Goal: Register for event/course

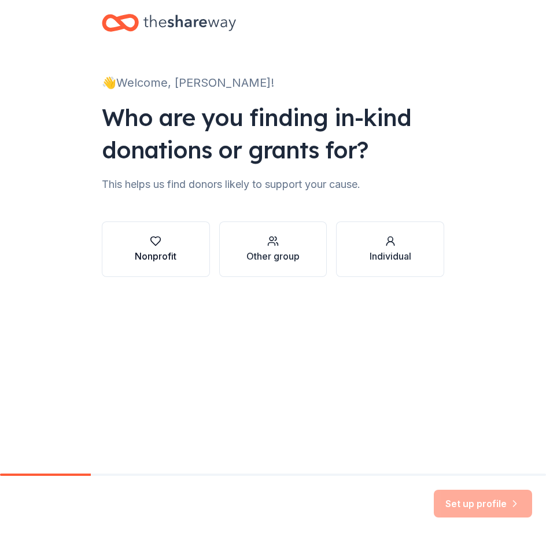
click at [172, 261] on div "Nonprofit" at bounding box center [156, 256] width 42 height 14
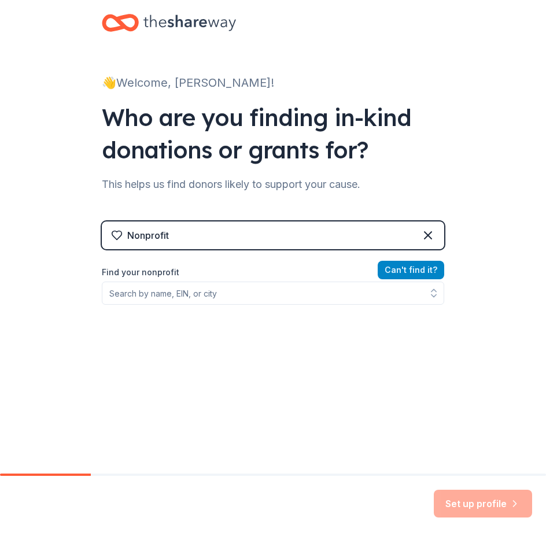
click at [414, 271] on button "Can ' t find it?" at bounding box center [410, 270] width 66 height 18
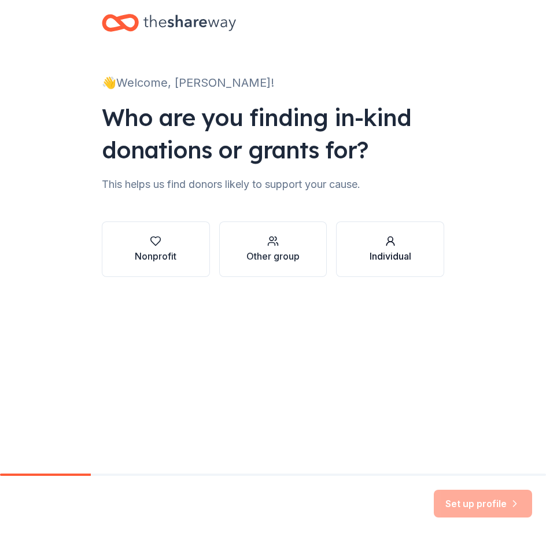
click at [401, 255] on div "Individual" at bounding box center [390, 256] width 42 height 14
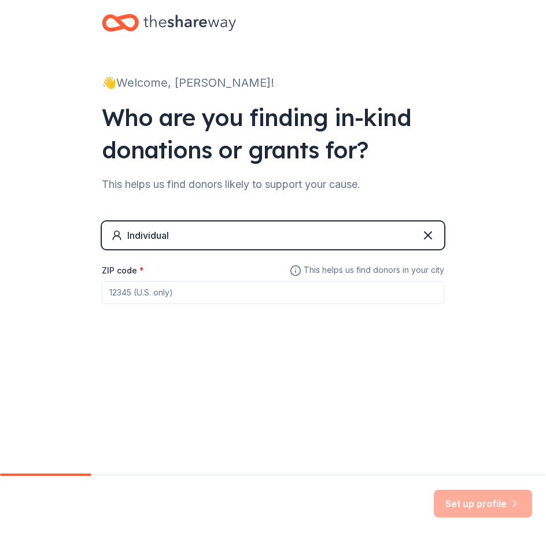
click at [239, 231] on div "Individual" at bounding box center [273, 235] width 342 height 28
click at [167, 288] on input "ZIP code *" at bounding box center [273, 292] width 342 height 23
type input "71055"
click at [488, 504] on button "Set up profile" at bounding box center [482, 504] width 98 height 28
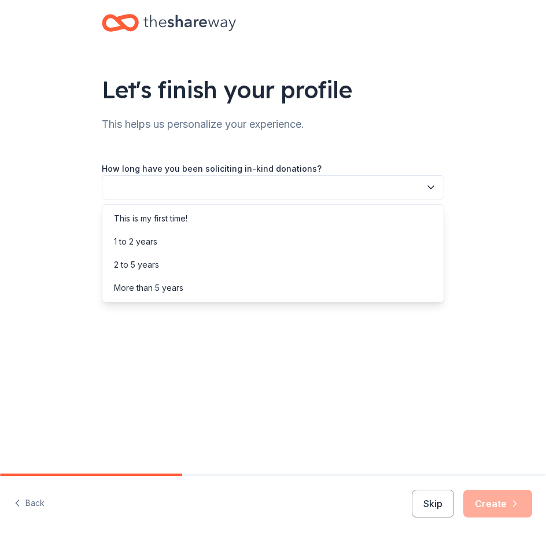
click at [431, 188] on icon "button" at bounding box center [431, 187] width 6 height 3
click at [199, 221] on div "This is my first time!" at bounding box center [273, 218] width 336 height 23
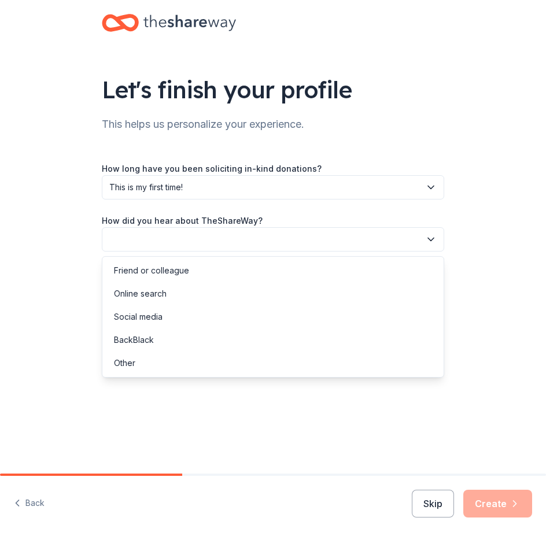
click at [167, 232] on button "button" at bounding box center [273, 239] width 342 height 24
click at [155, 297] on div "Online search" at bounding box center [140, 294] width 53 height 14
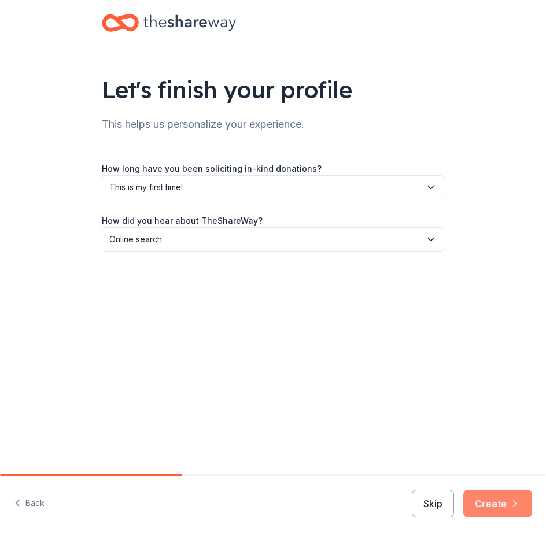
click at [482, 496] on button "Create" at bounding box center [497, 504] width 69 height 28
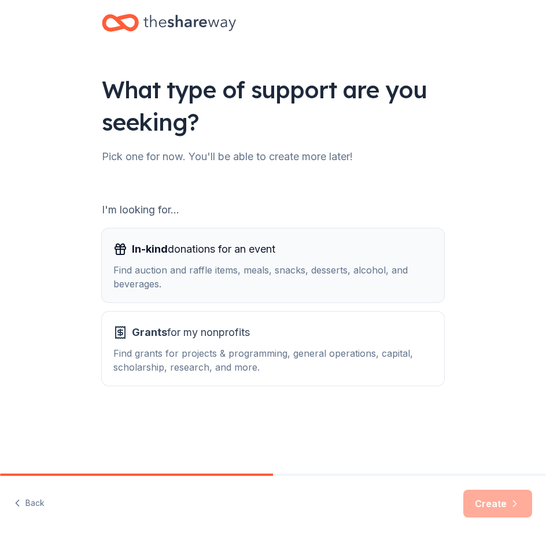
click at [196, 271] on div "Find auction and raffle items, meals, snacks, desserts, alcohol, and beverages." at bounding box center [272, 277] width 319 height 28
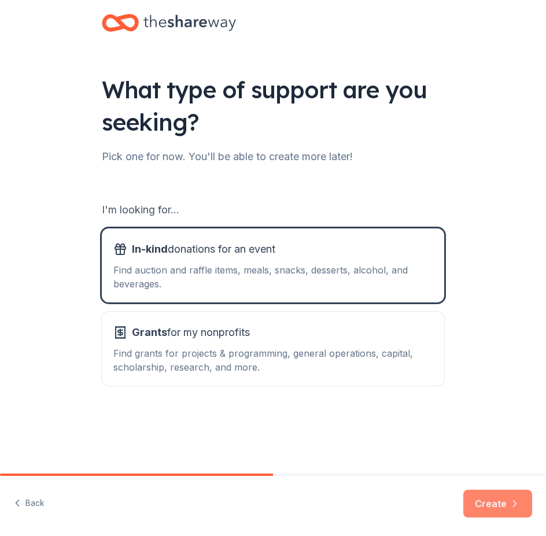
click at [481, 501] on button "Create" at bounding box center [497, 504] width 69 height 28
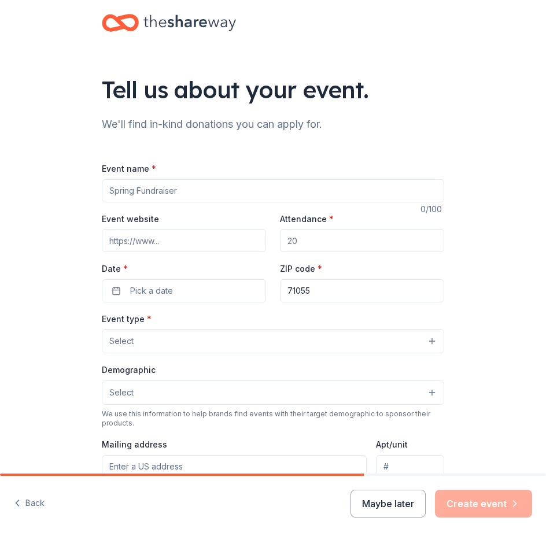
click at [290, 342] on button "Select" at bounding box center [273, 341] width 342 height 24
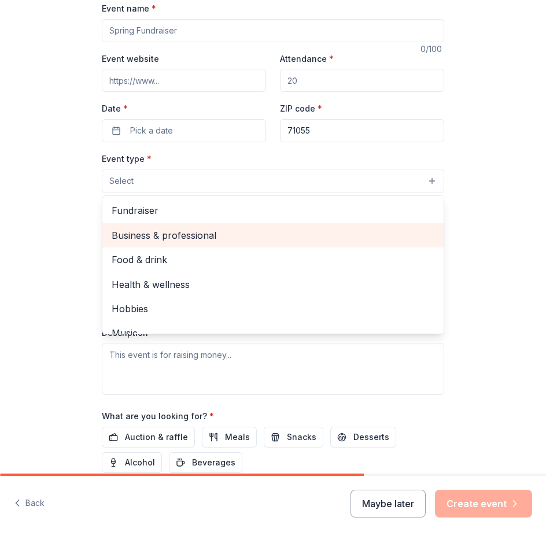
click at [242, 238] on span "Business & professional" at bounding box center [273, 235] width 323 height 15
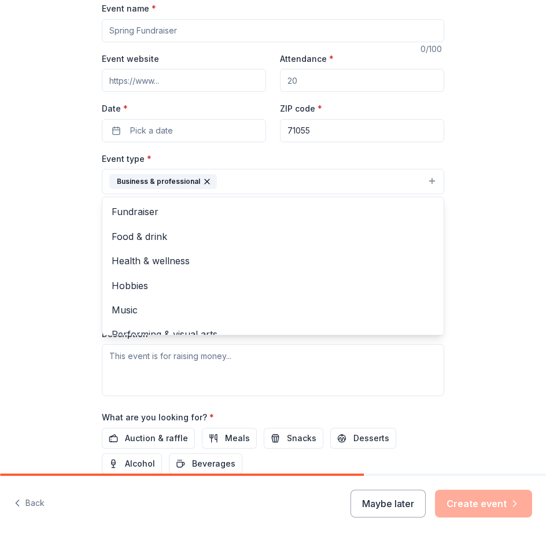
click at [520, 223] on div "Tell us about your event. We'll find in-kind donations you can apply for. Event…" at bounding box center [273, 216] width 546 height 752
click at [329, 186] on button "Business & professional" at bounding box center [273, 181] width 342 height 25
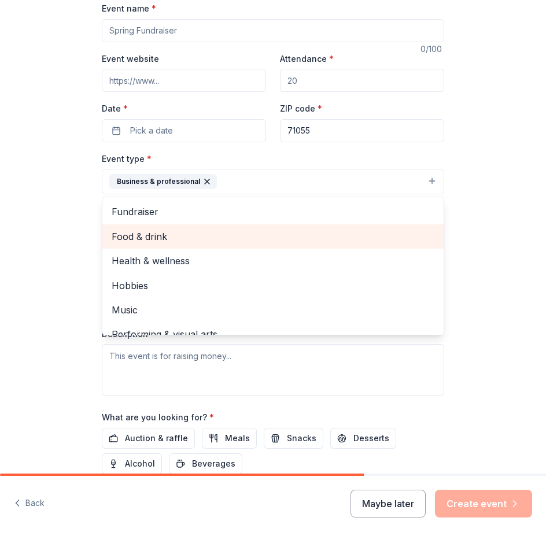
click at [210, 242] on span "Food & drink" at bounding box center [273, 236] width 323 height 15
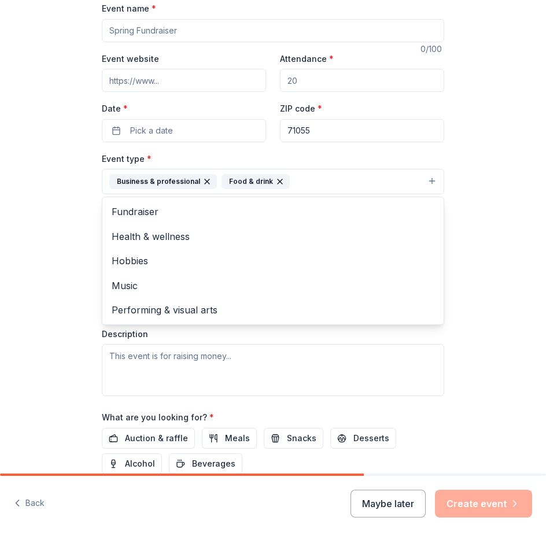
click at [516, 238] on div "Tell us about your event. We'll find in-kind donations you can apply for. Event…" at bounding box center [273, 216] width 546 height 752
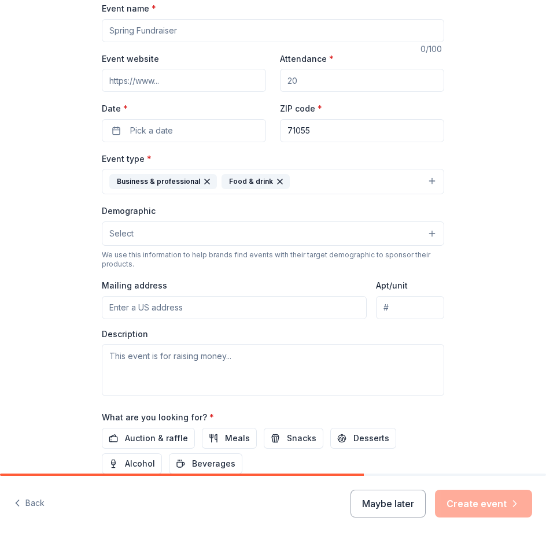
click at [223, 231] on button "Select" at bounding box center [273, 233] width 342 height 24
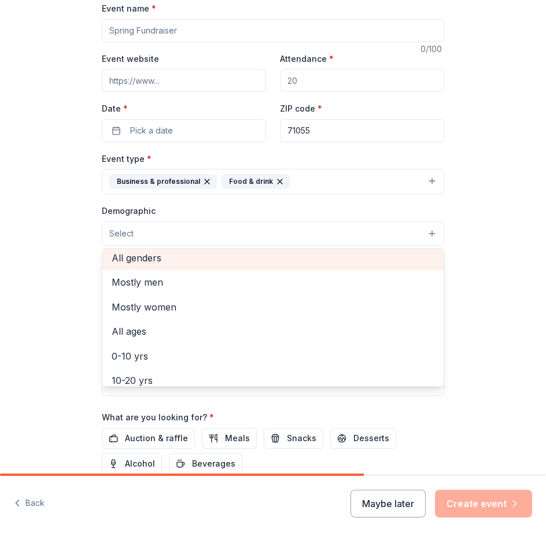
scroll to position [2, 0]
click at [236, 261] on span "All genders" at bounding box center [273, 260] width 323 height 15
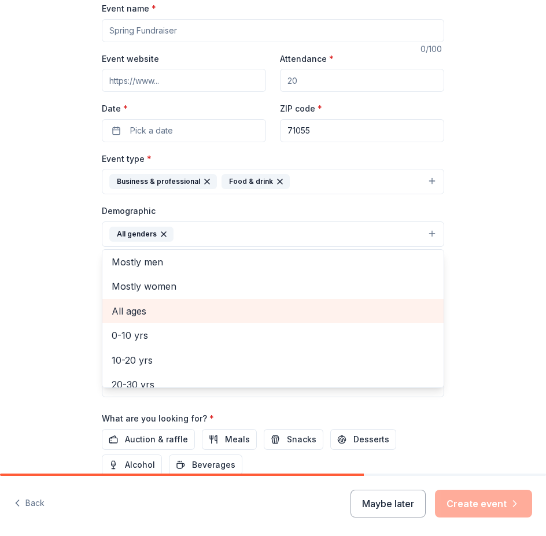
click at [198, 310] on span "All ages" at bounding box center [273, 310] width 323 height 15
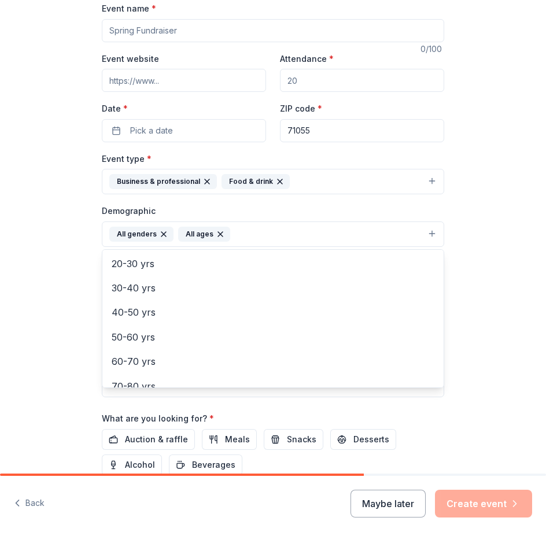
scroll to position [136, 0]
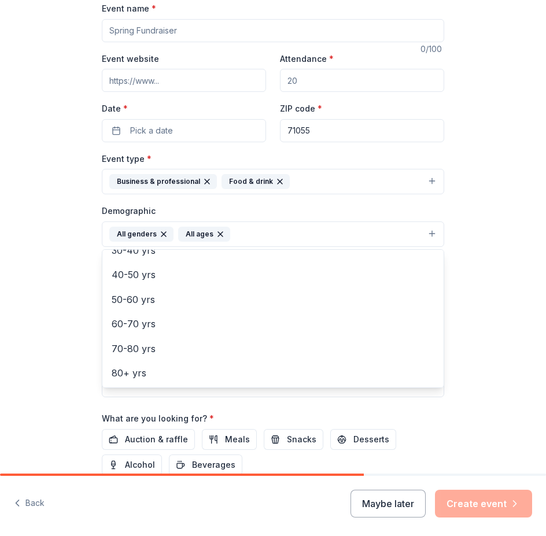
click at [488, 309] on div "Tell us about your event. We'll find in-kind donations you can apply for. Event…" at bounding box center [273, 216] width 546 height 753
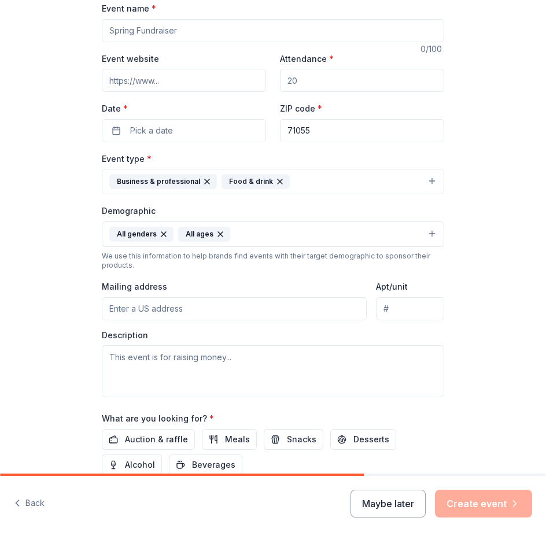
click at [150, 309] on input "Mailing address" at bounding box center [234, 308] width 265 height 23
type input "[STREET_ADDRESS]"
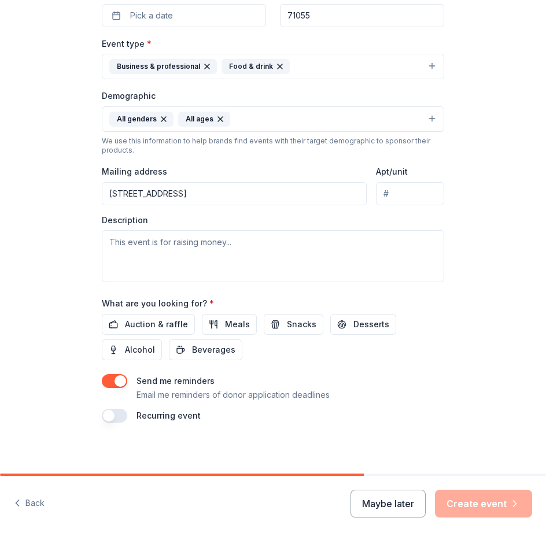
scroll to position [280, 0]
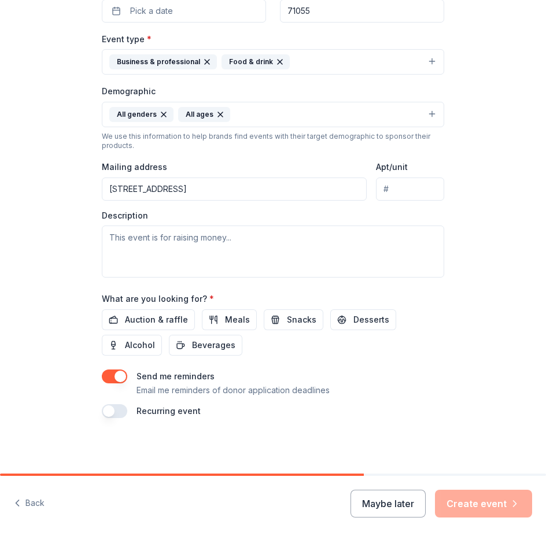
click at [121, 410] on button "button" at bounding box center [114, 411] width 25 height 14
click at [103, 412] on button "button" at bounding box center [114, 411] width 25 height 14
click at [136, 323] on span "Auction & raffle" at bounding box center [156, 320] width 63 height 14
click at [225, 314] on span "Meals" at bounding box center [237, 320] width 25 height 14
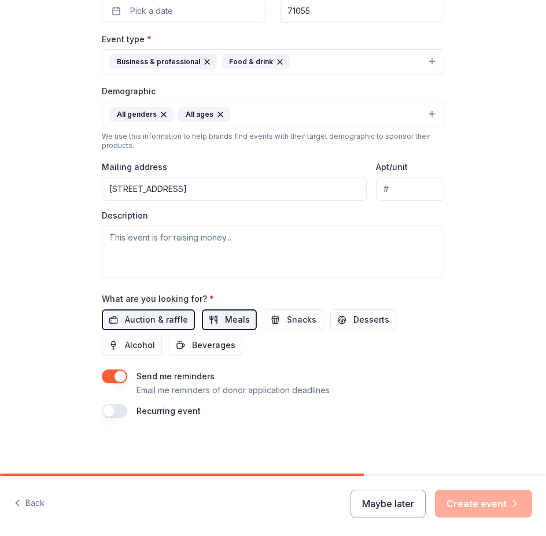
click at [225, 314] on span "Meals" at bounding box center [237, 320] width 25 height 14
click at [227, 320] on span "Meals" at bounding box center [237, 320] width 25 height 14
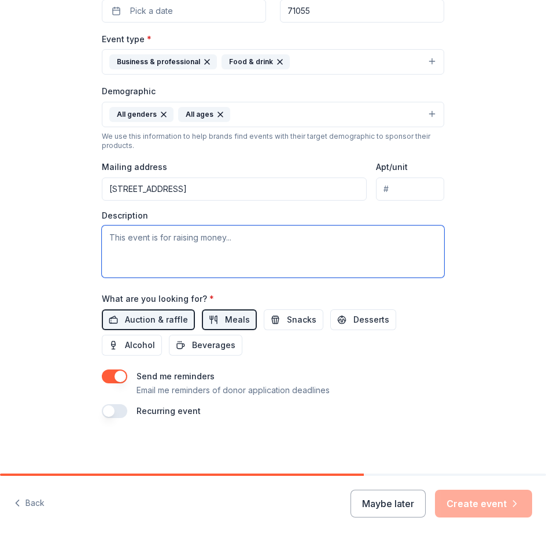
click at [135, 242] on textarea at bounding box center [273, 251] width 342 height 52
paste textarea "[GEOGRAPHIC_DATA] will be hosting an Early Registration Event in [DATE] for new…"
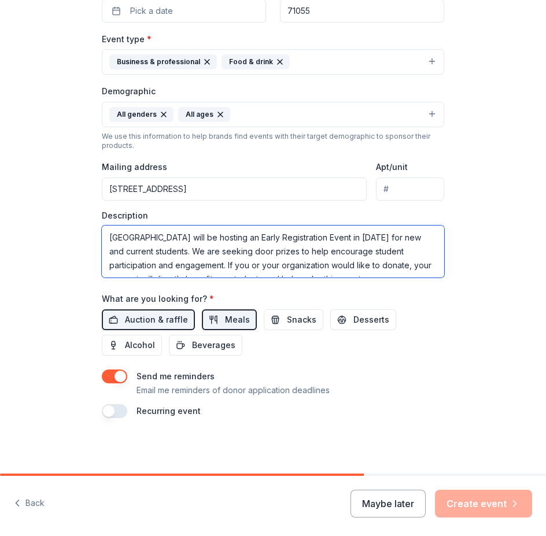
scroll to position [21, 0]
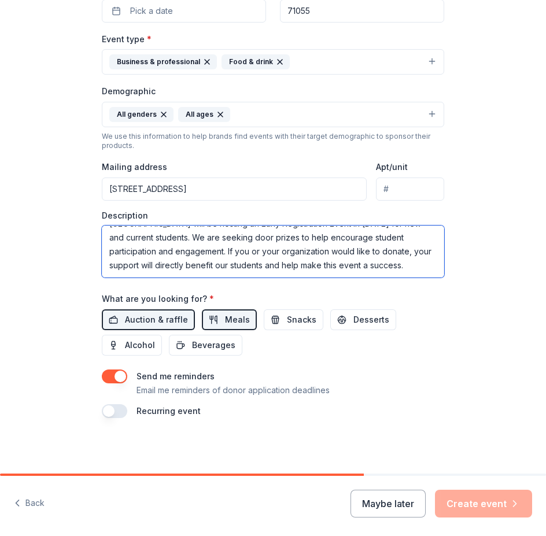
type textarea "[GEOGRAPHIC_DATA] will be hosting an Early Registration Event in [DATE] for new…"
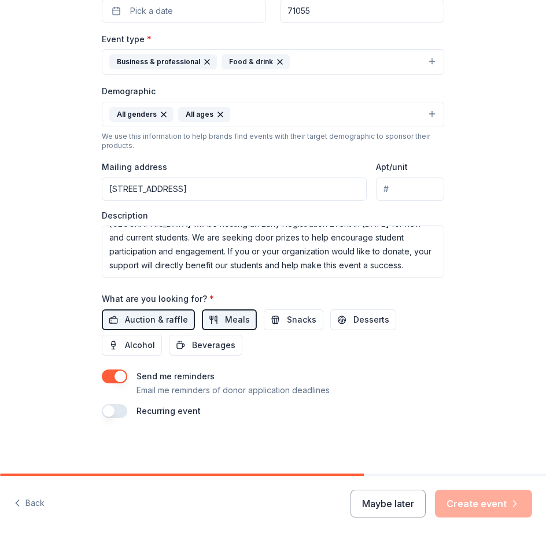
click at [377, 449] on div "Tell us about your event. We'll find in-kind donations you can apply for. Event…" at bounding box center [273, 96] width 370 height 753
drag, startPoint x: 418, startPoint y: 437, endPoint x: 297, endPoint y: 435, distance: 121.4
click at [407, 435] on div "Tell us about your event. We'll find in-kind donations you can apply for. Event…" at bounding box center [273, 96] width 370 height 753
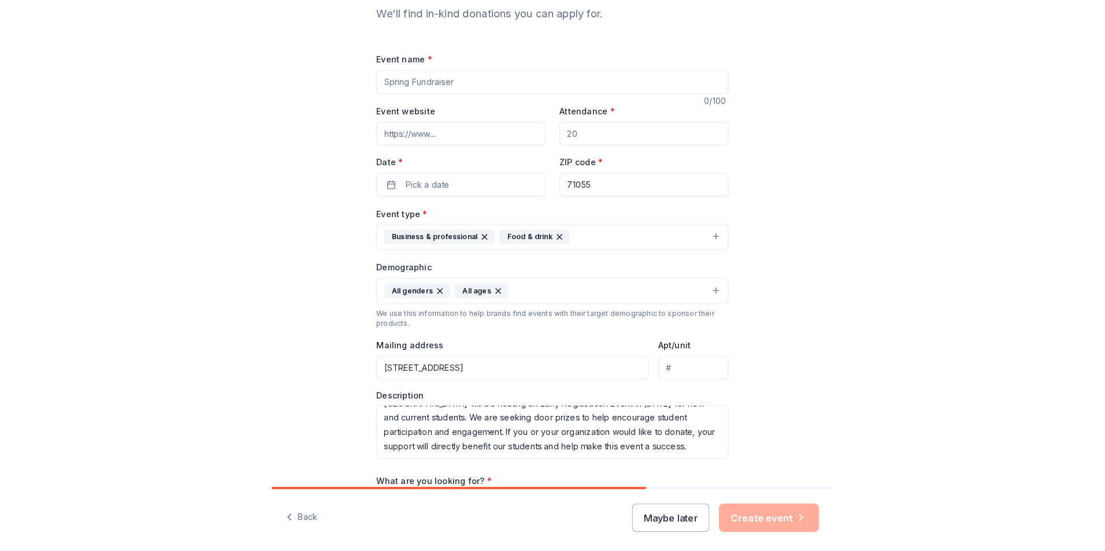
scroll to position [98, 0]
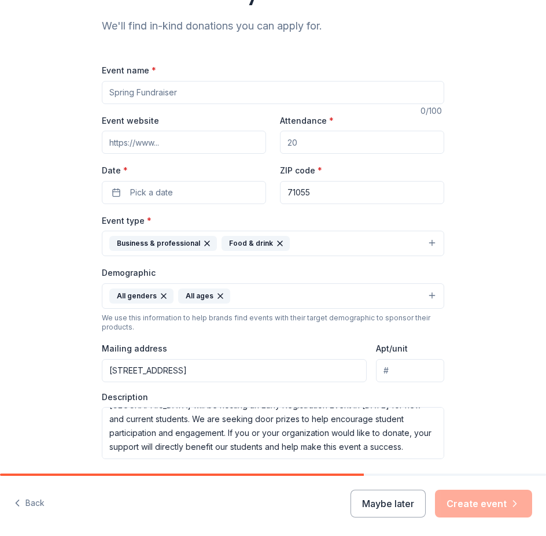
click at [310, 144] on input "Attendance *" at bounding box center [362, 142] width 164 height 23
type input "100"
click at [136, 197] on span "Pick a date" at bounding box center [151, 193] width 43 height 14
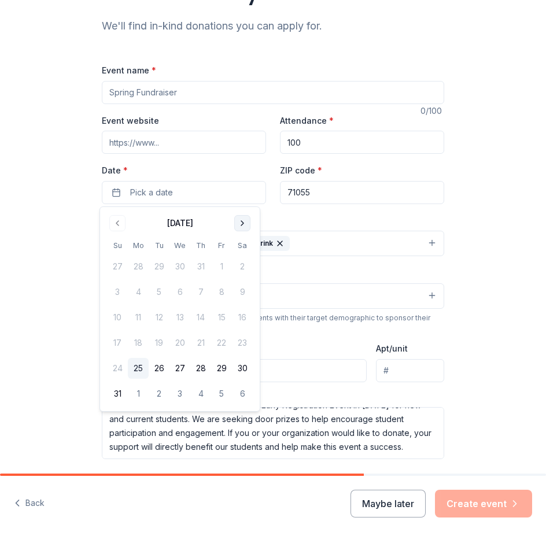
click at [239, 225] on button "Go to next month" at bounding box center [242, 223] width 16 height 16
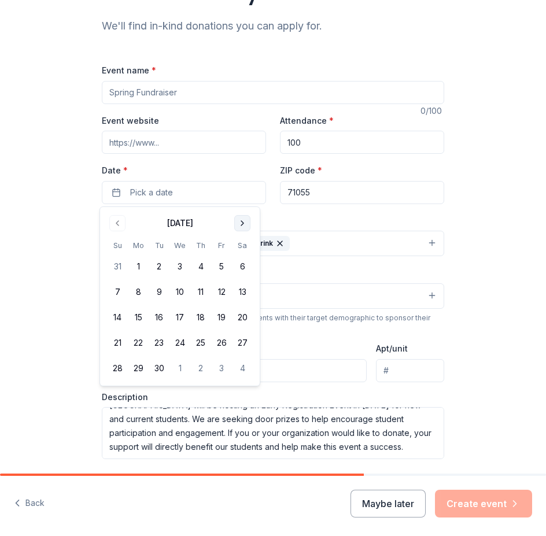
click at [239, 225] on button "Go to next month" at bounding box center [242, 223] width 16 height 16
click at [204, 318] on button "16" at bounding box center [200, 317] width 21 height 21
click at [188, 97] on input "Event name *" at bounding box center [273, 92] width 342 height 23
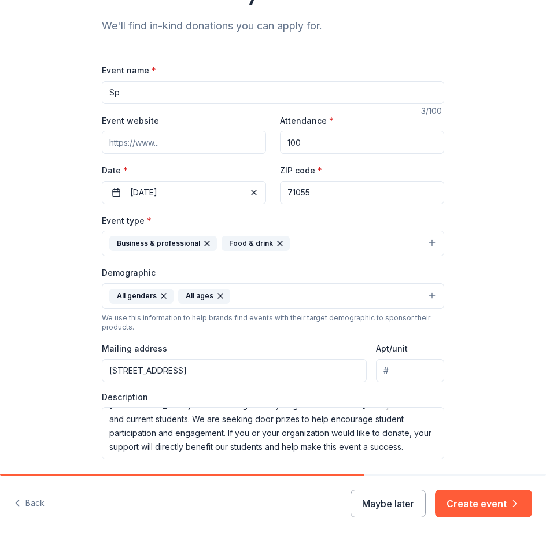
type input "S"
type input "Early Registration Event for Students"
click at [328, 149] on input "100" at bounding box center [362, 142] width 164 height 23
type input "150"
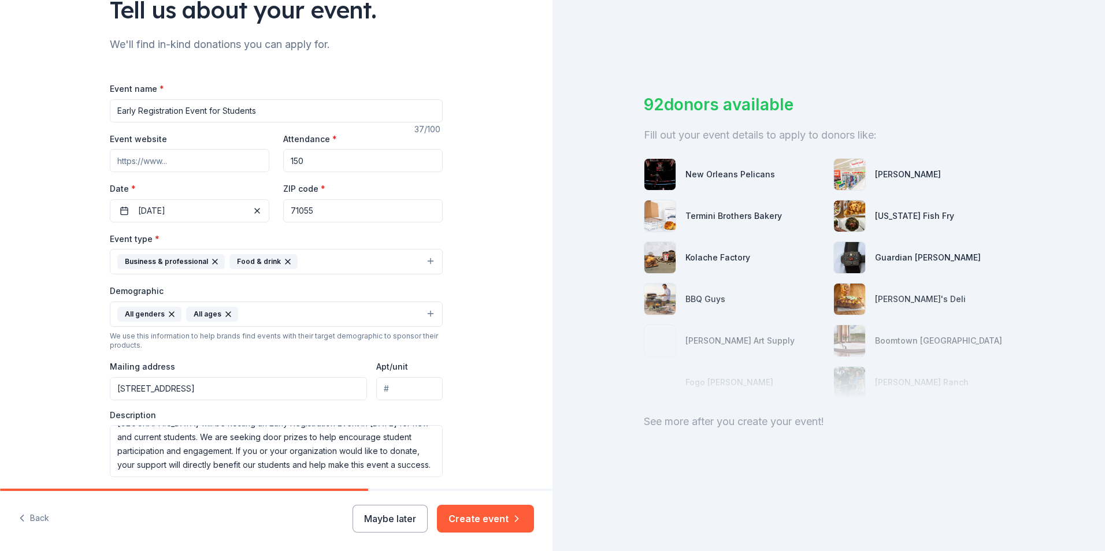
click at [139, 161] on input "Event website" at bounding box center [190, 160] width 160 height 23
paste input "[URL][DOMAIN_NAME][DOMAIN_NAME]"
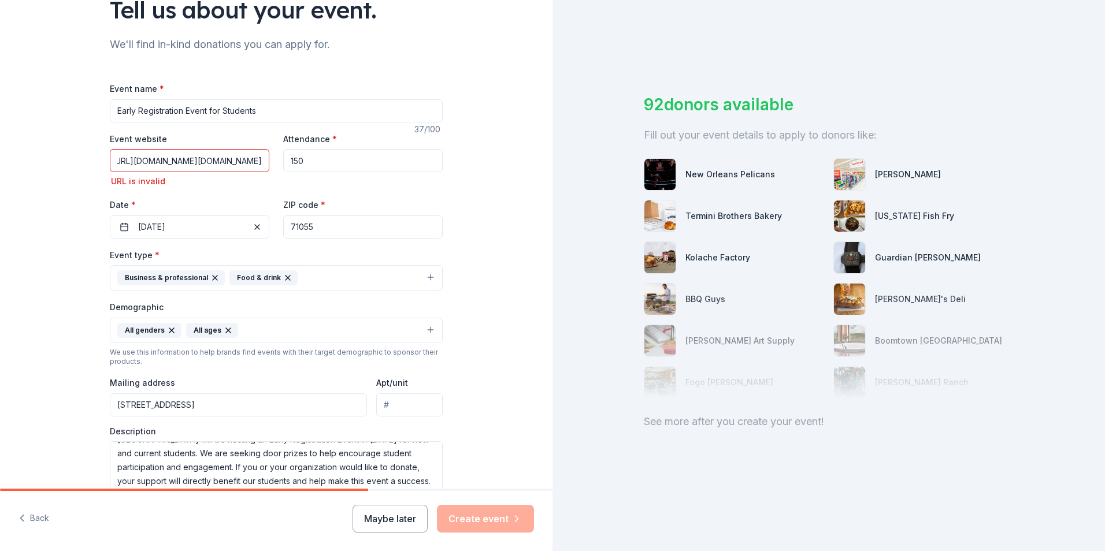
scroll to position [0, 0]
drag, startPoint x: 261, startPoint y: 517, endPoint x: 268, endPoint y: 499, distance: 19.2
click at [261, 514] on div "Back Maybe later Create event" at bounding box center [276, 521] width 553 height 60
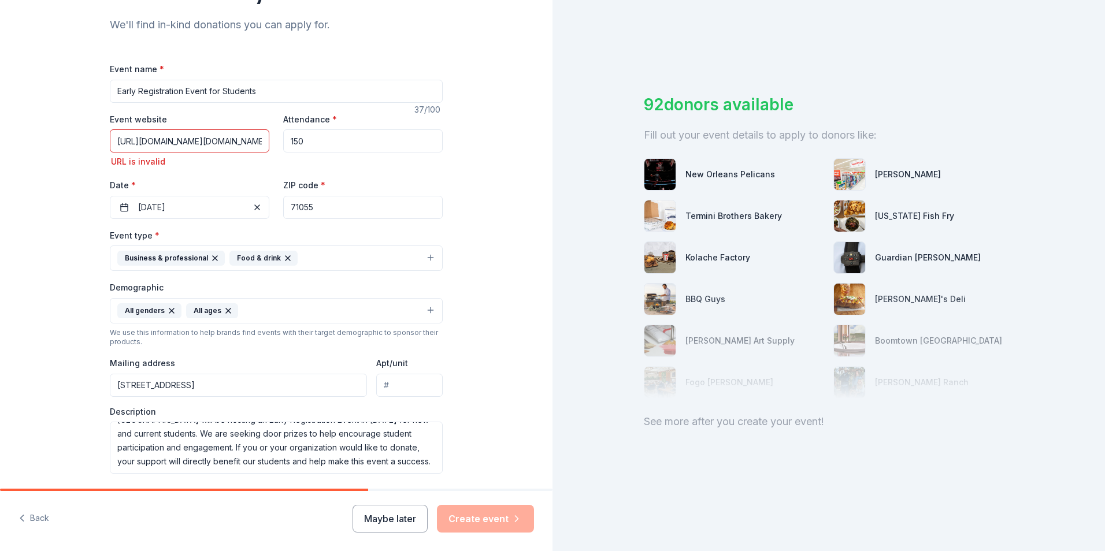
scroll to position [118, 0]
click at [209, 147] on input "[URL][DOMAIN_NAME][DOMAIN_NAME]" at bounding box center [190, 140] width 160 height 23
click at [140, 140] on input "[URL][DOMAIN_NAME][DOMAIN_NAME]" at bounding box center [190, 140] width 160 height 23
click at [260, 142] on input "[DOMAIN_NAME][URL][DOMAIN_NAME]" at bounding box center [190, 140] width 160 height 23
click at [205, 149] on input "=gmb#[DOMAIN_NAME]=0" at bounding box center [190, 140] width 160 height 23
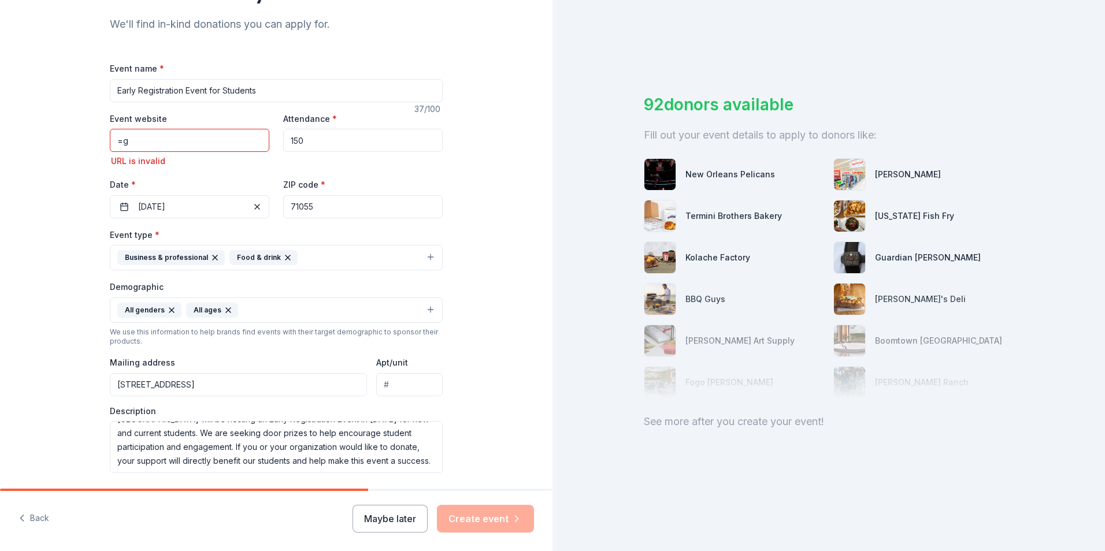
type input "="
click at [113, 142] on input "[DOMAIN_NAME]" at bounding box center [190, 140] width 160 height 23
type input "[DOMAIN_NAME]"
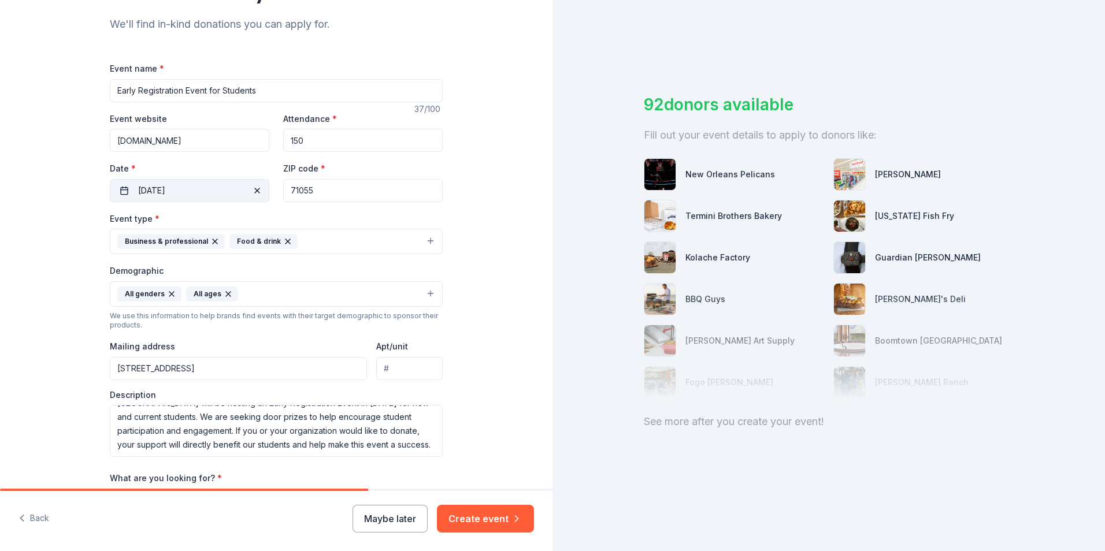
click at [201, 181] on div "Date * [DATE]" at bounding box center [190, 181] width 160 height 41
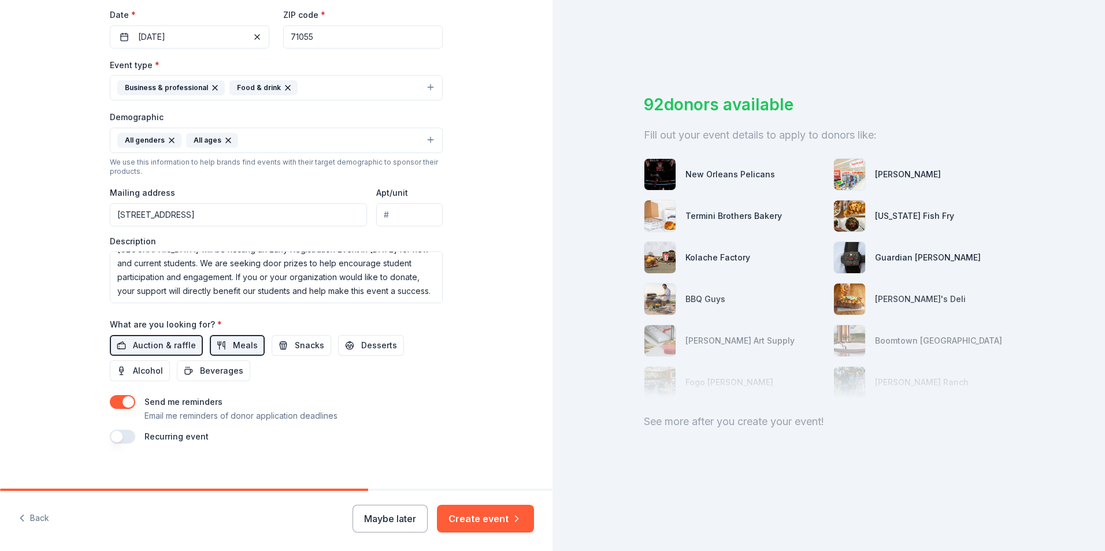
scroll to position [283, 0]
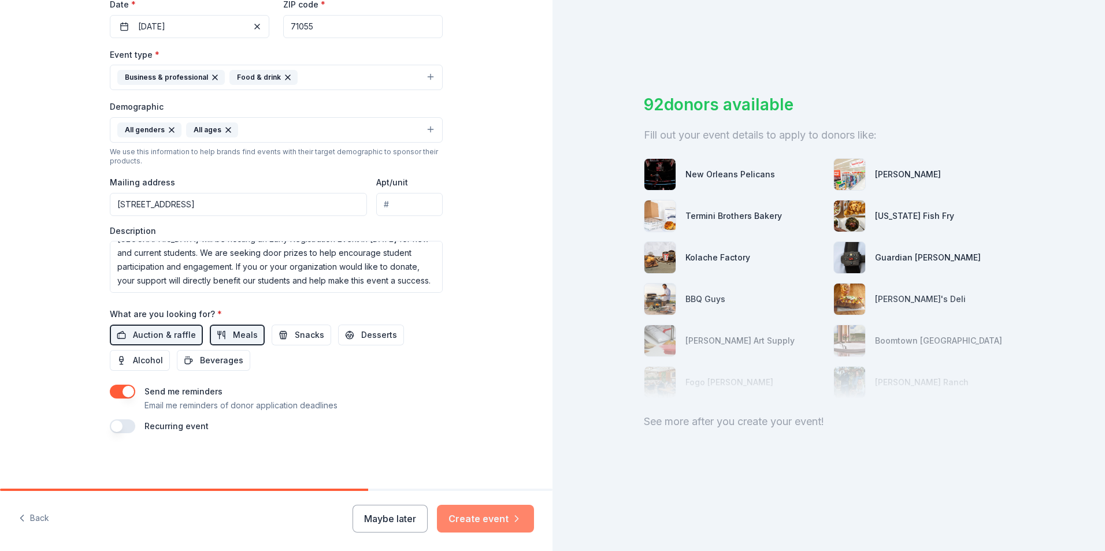
click at [490, 518] on button "Create event" at bounding box center [485, 519] width 97 height 28
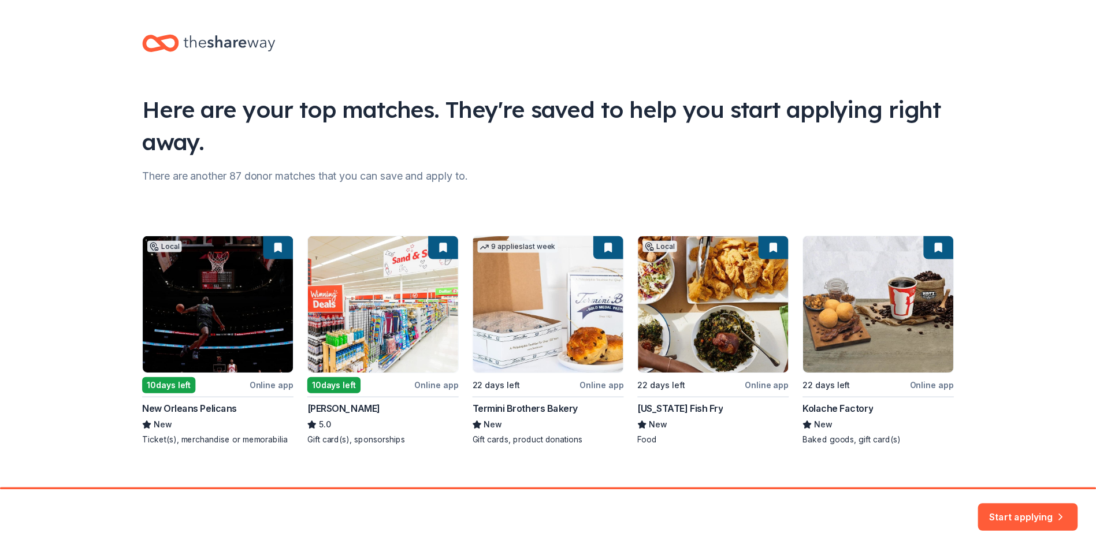
scroll to position [13, 0]
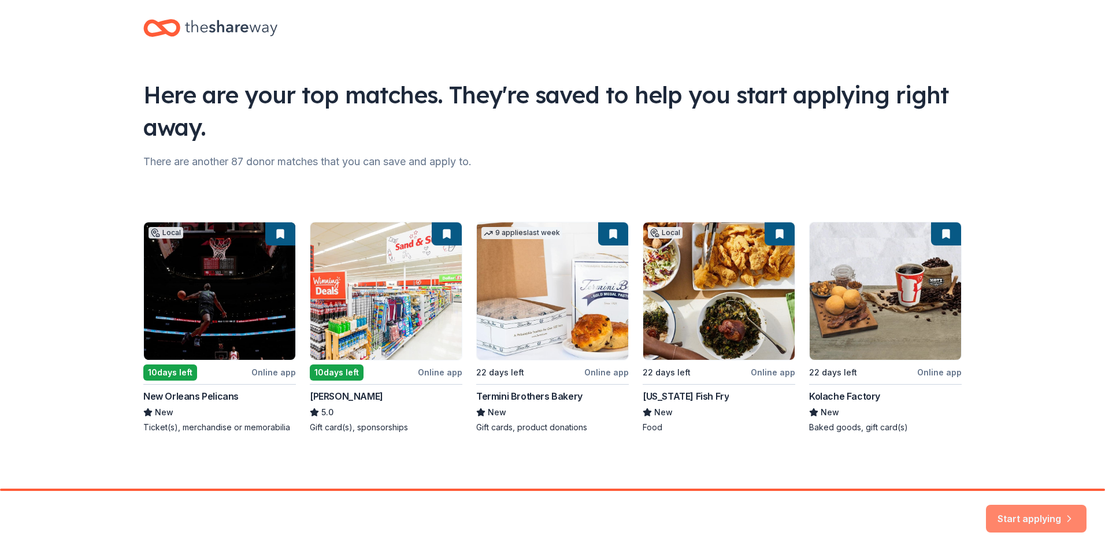
click at [545, 516] on button "Start applying" at bounding box center [1036, 512] width 101 height 28
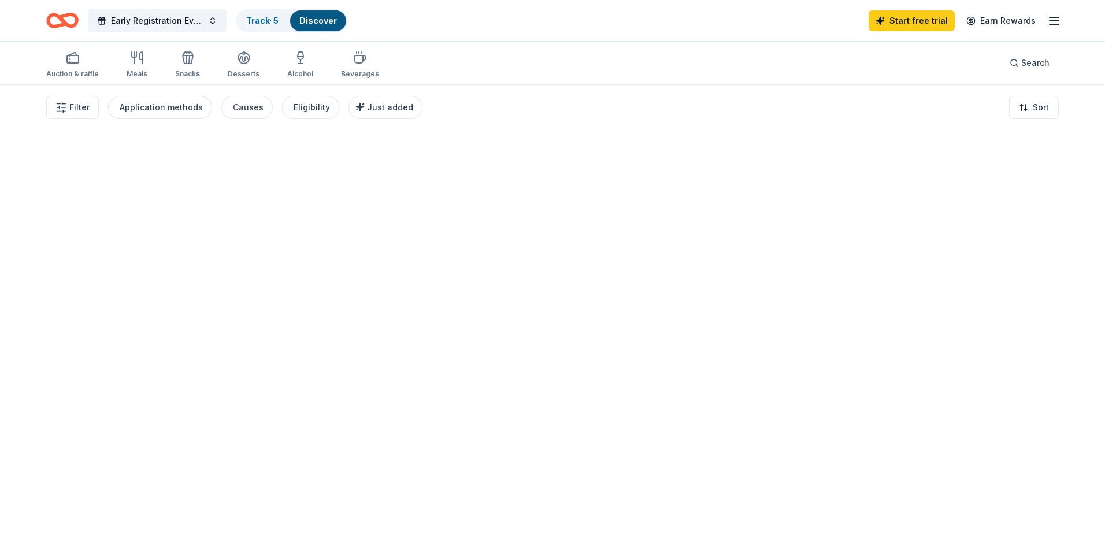
click at [545, 516] on div at bounding box center [552, 317] width 1105 height 467
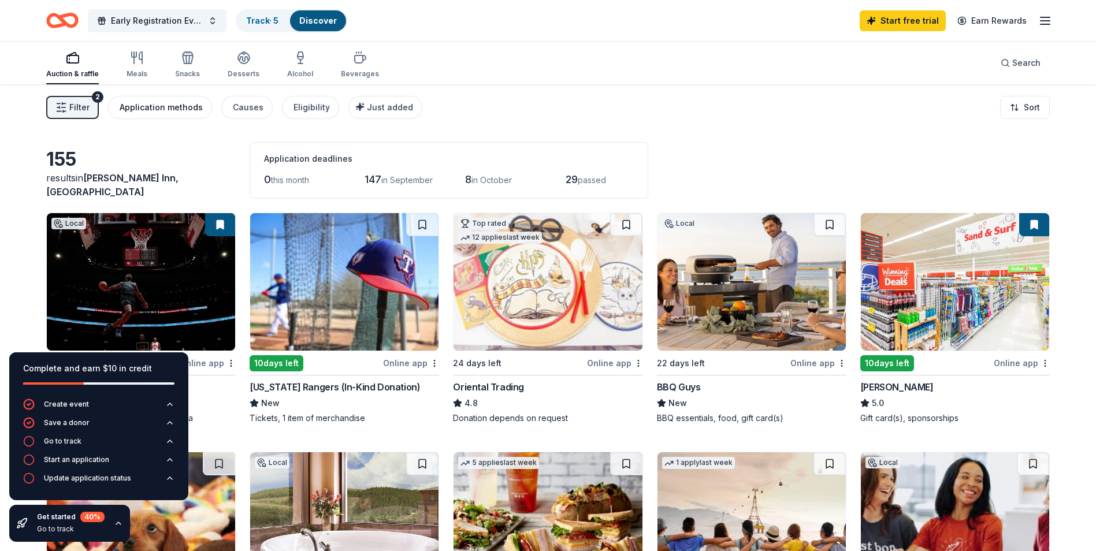
click at [163, 110] on div "Application methods" at bounding box center [161, 108] width 83 height 14
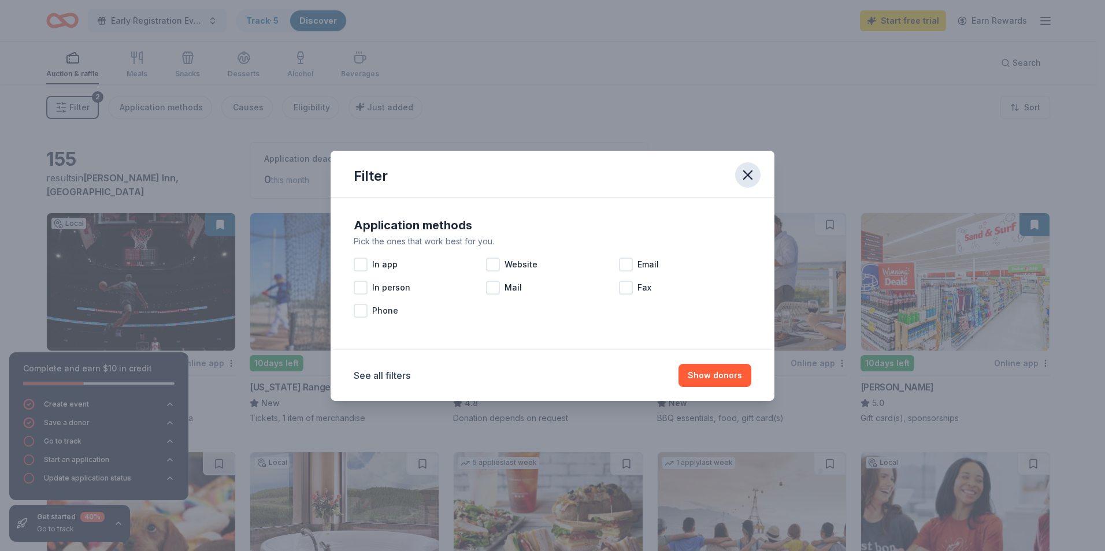
click at [545, 174] on icon "button" at bounding box center [748, 175] width 16 height 16
